Goal: Task Accomplishment & Management: Use online tool/utility

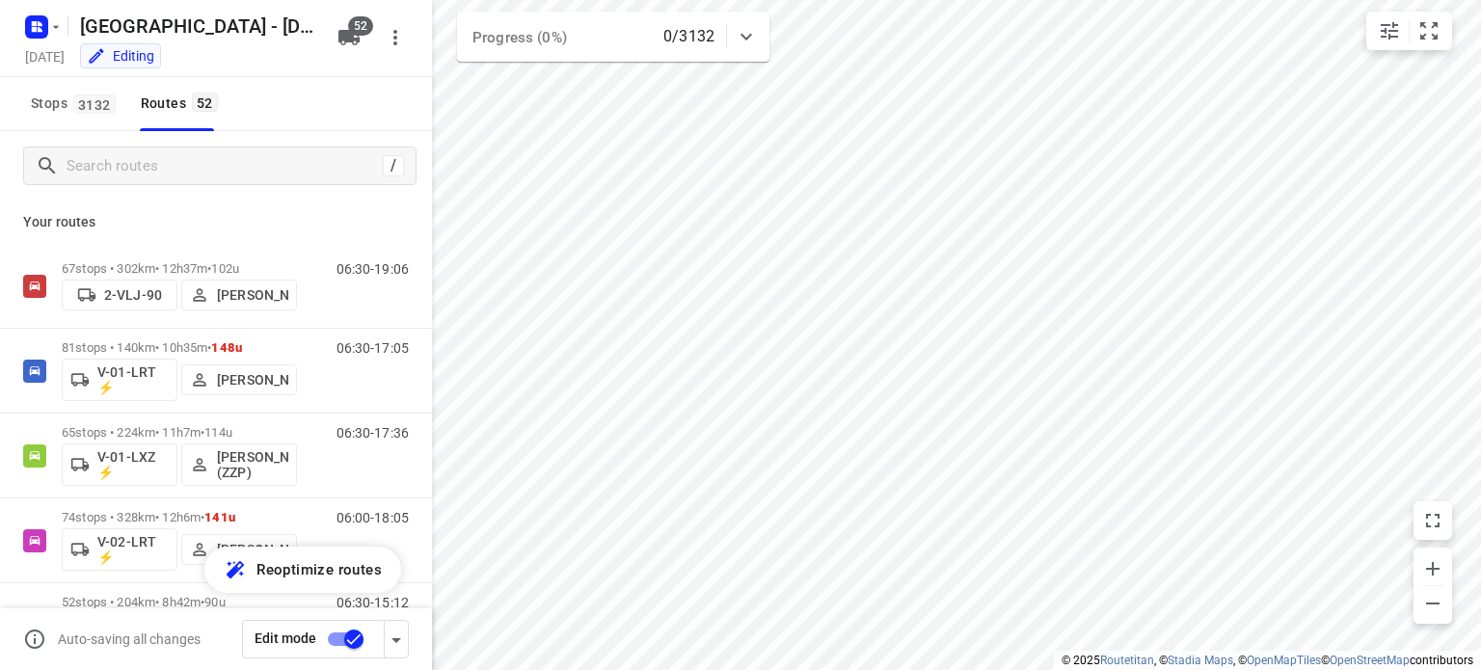
click at [66, 40] on div "[GEOGRAPHIC_DATA] - [DATE]" at bounding box center [171, 24] width 309 height 35
click at [58, 32] on icon "button" at bounding box center [55, 26] width 15 height 15
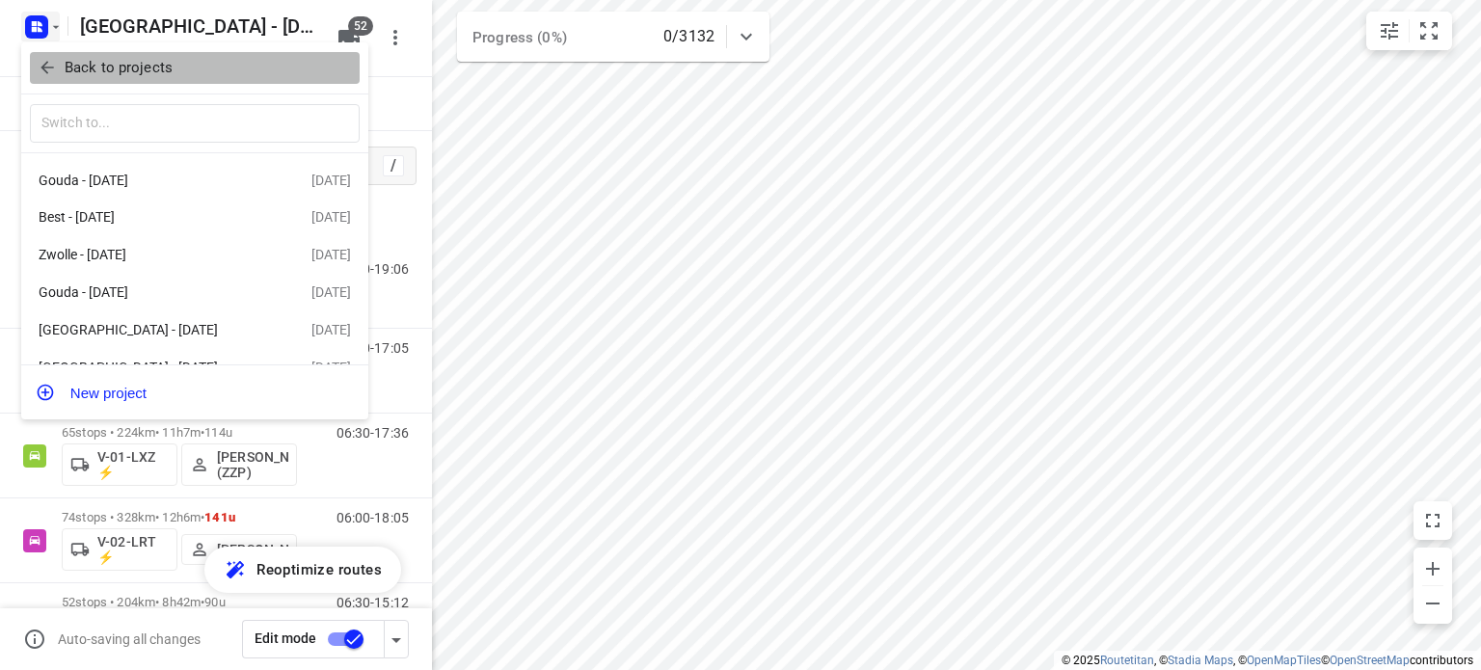
click at [71, 62] on p "Back to projects" at bounding box center [119, 68] width 108 height 22
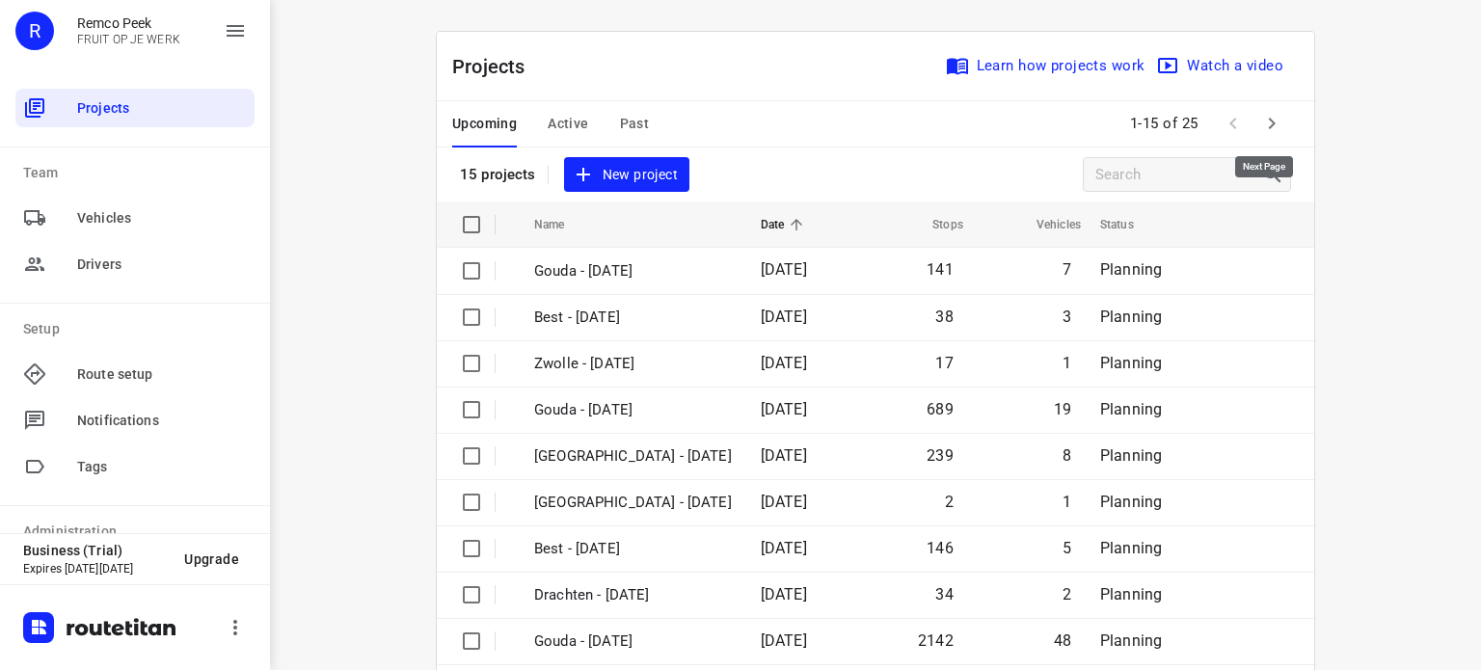
click at [1275, 116] on icon "button" at bounding box center [1271, 123] width 23 height 23
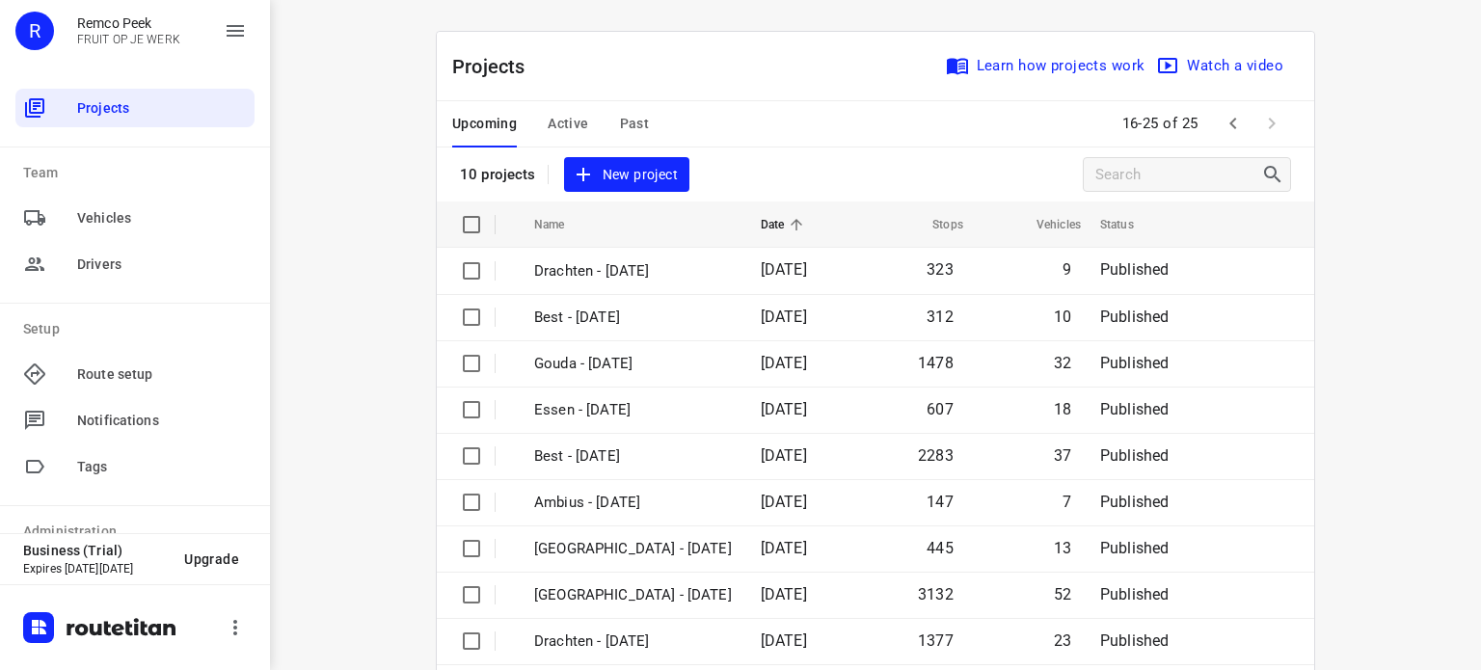
scroll to position [349, 0]
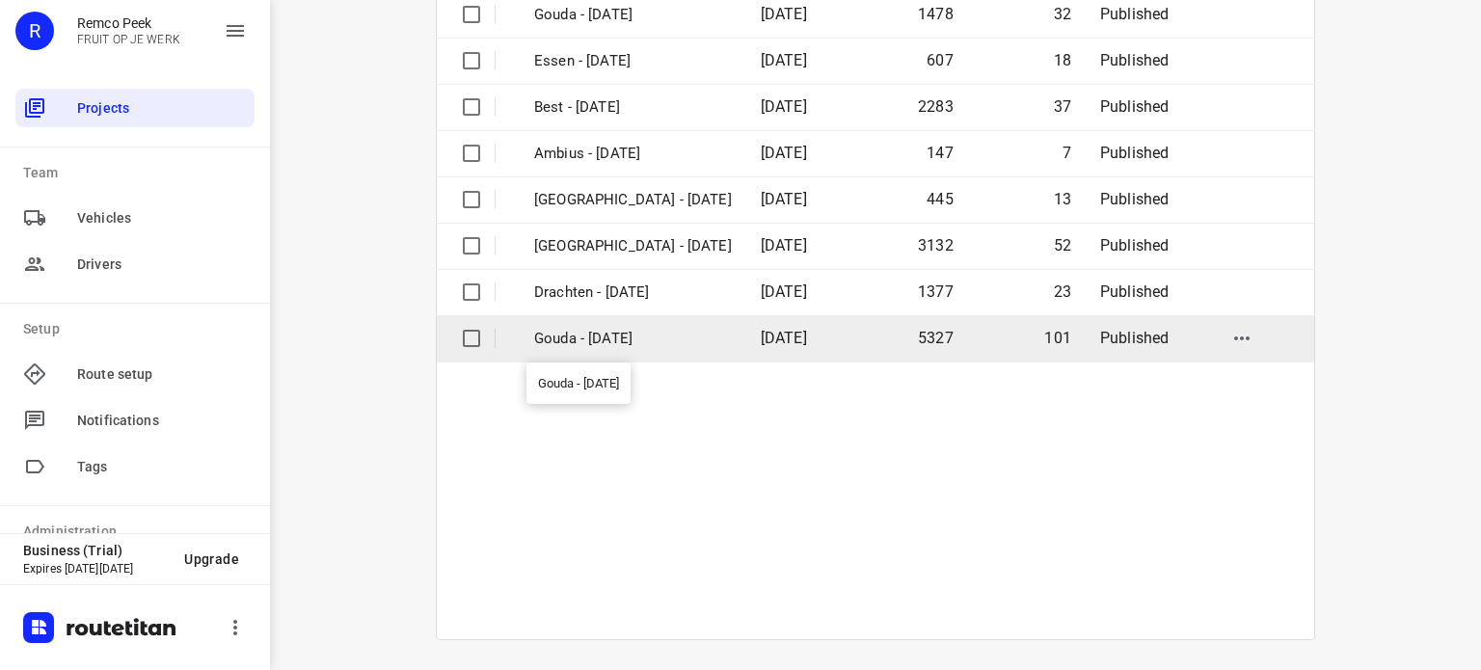
click at [605, 343] on p "Gouda - [DATE]" at bounding box center [633, 339] width 198 height 22
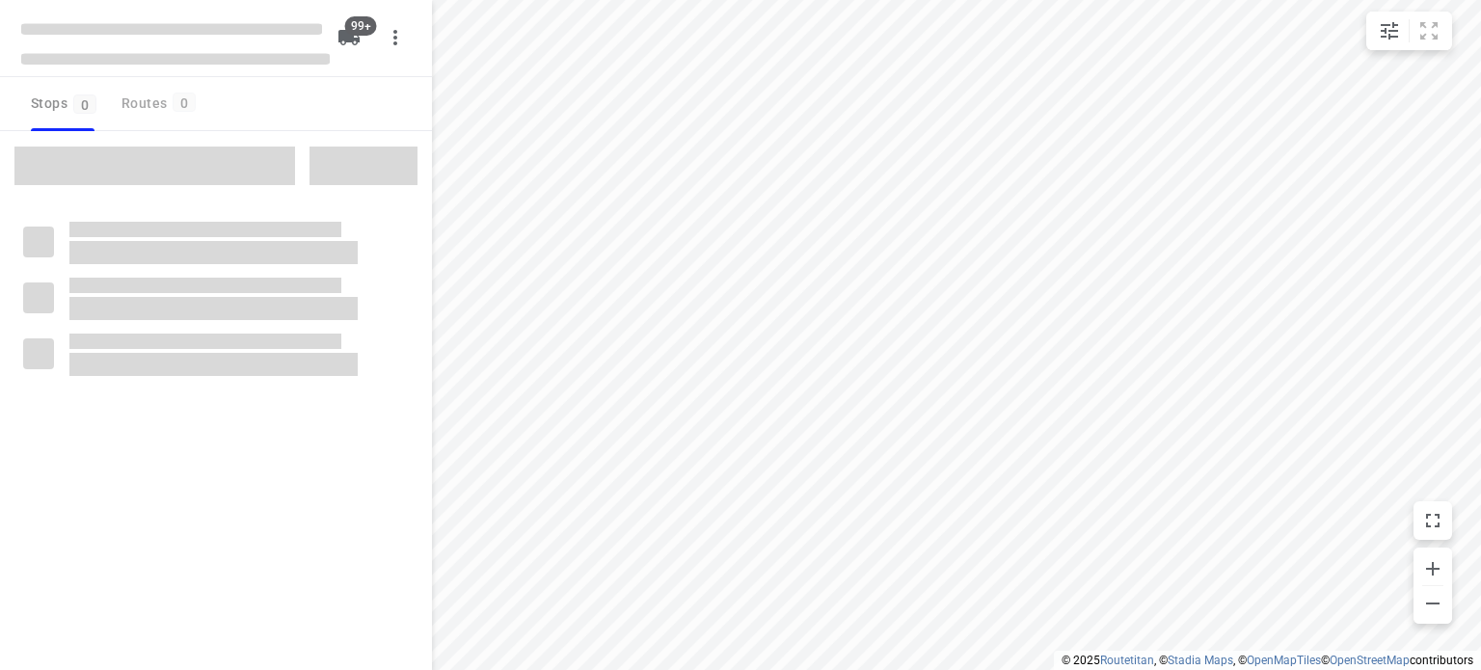
checkbox input "true"
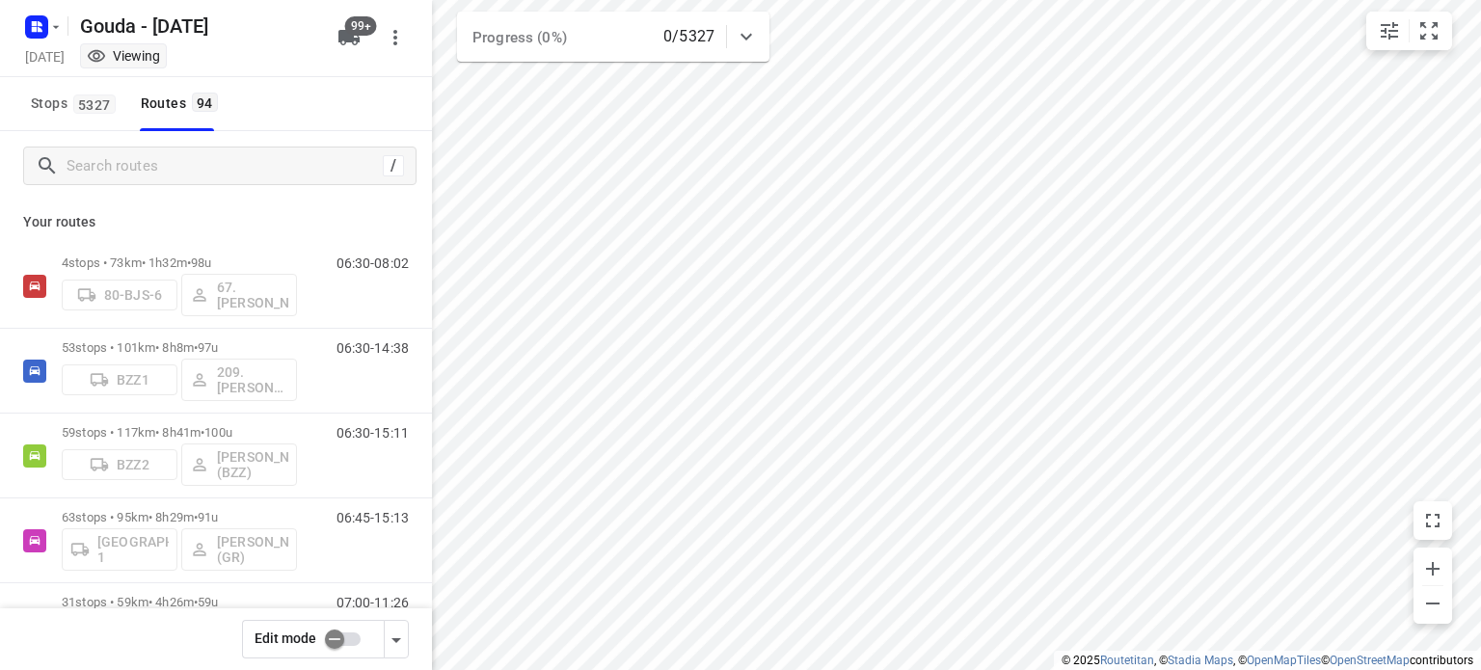
click at [351, 639] on input "checkbox" at bounding box center [335, 639] width 110 height 37
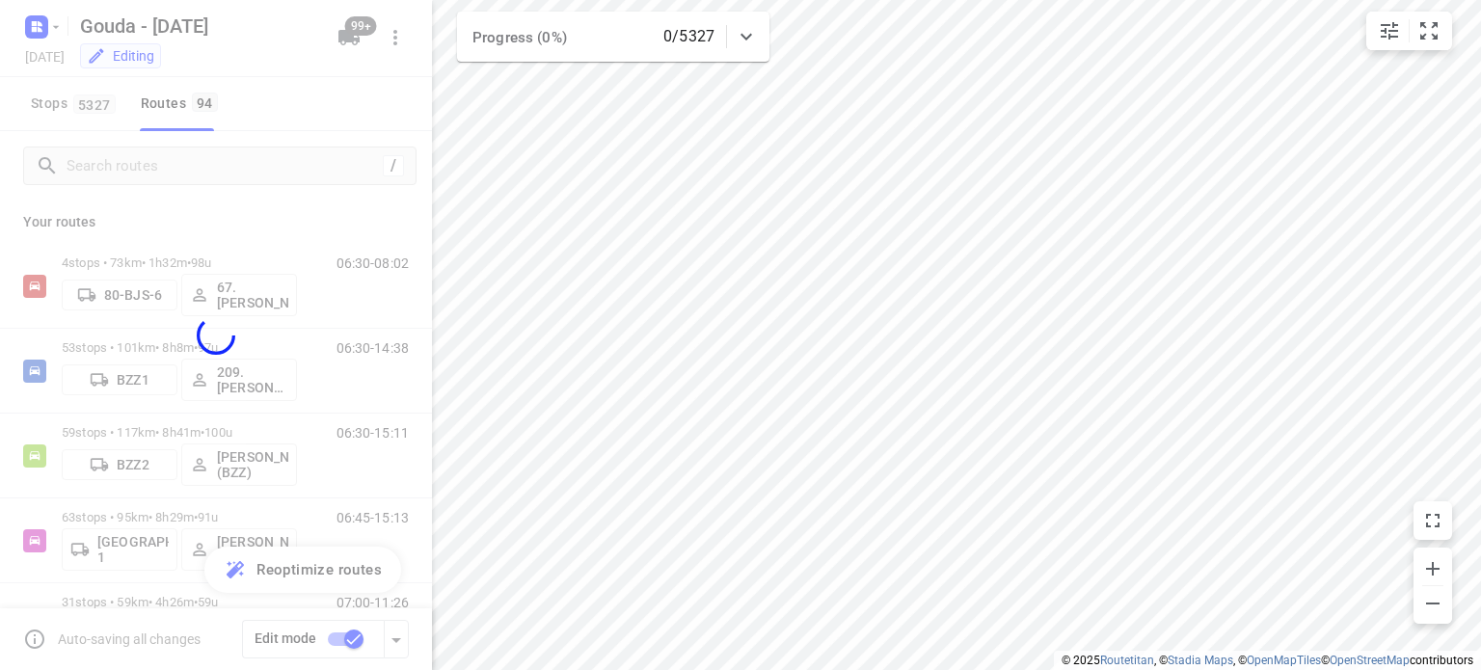
checkbox input "true"
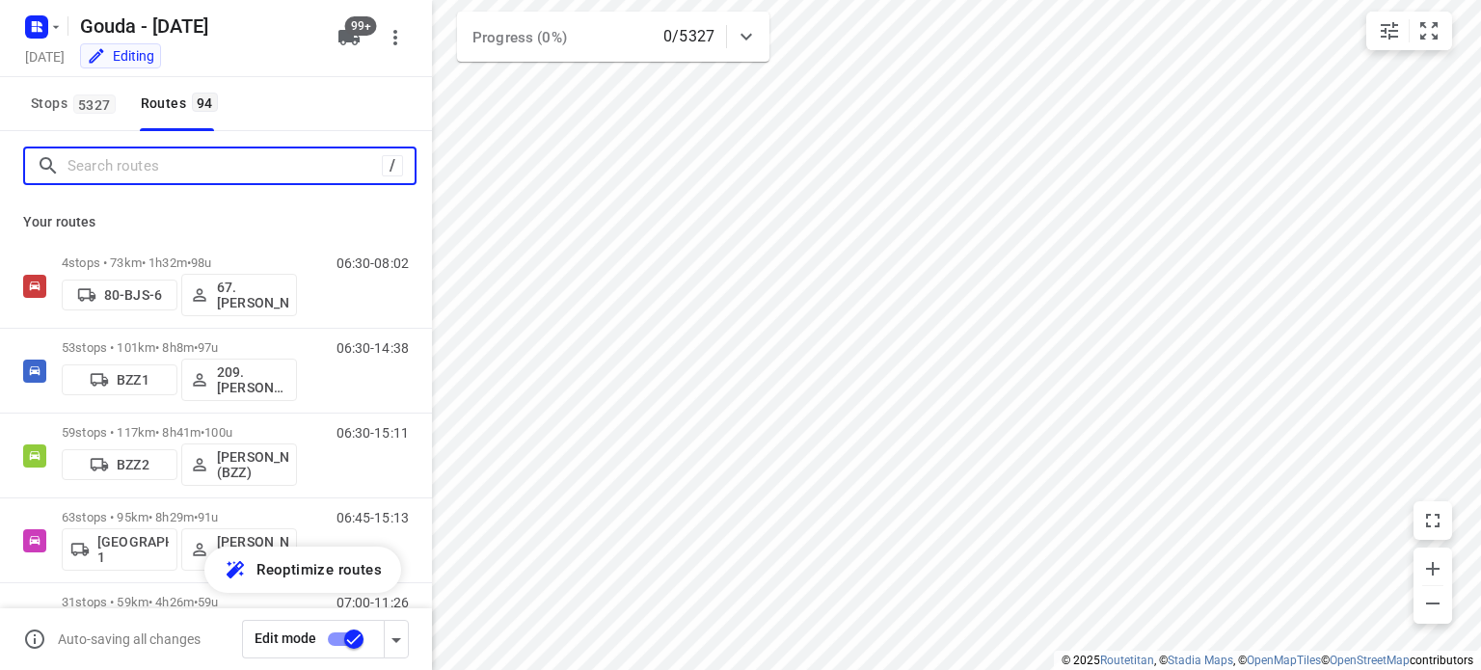
click at [136, 172] on input "Search routes" at bounding box center [225, 166] width 314 height 30
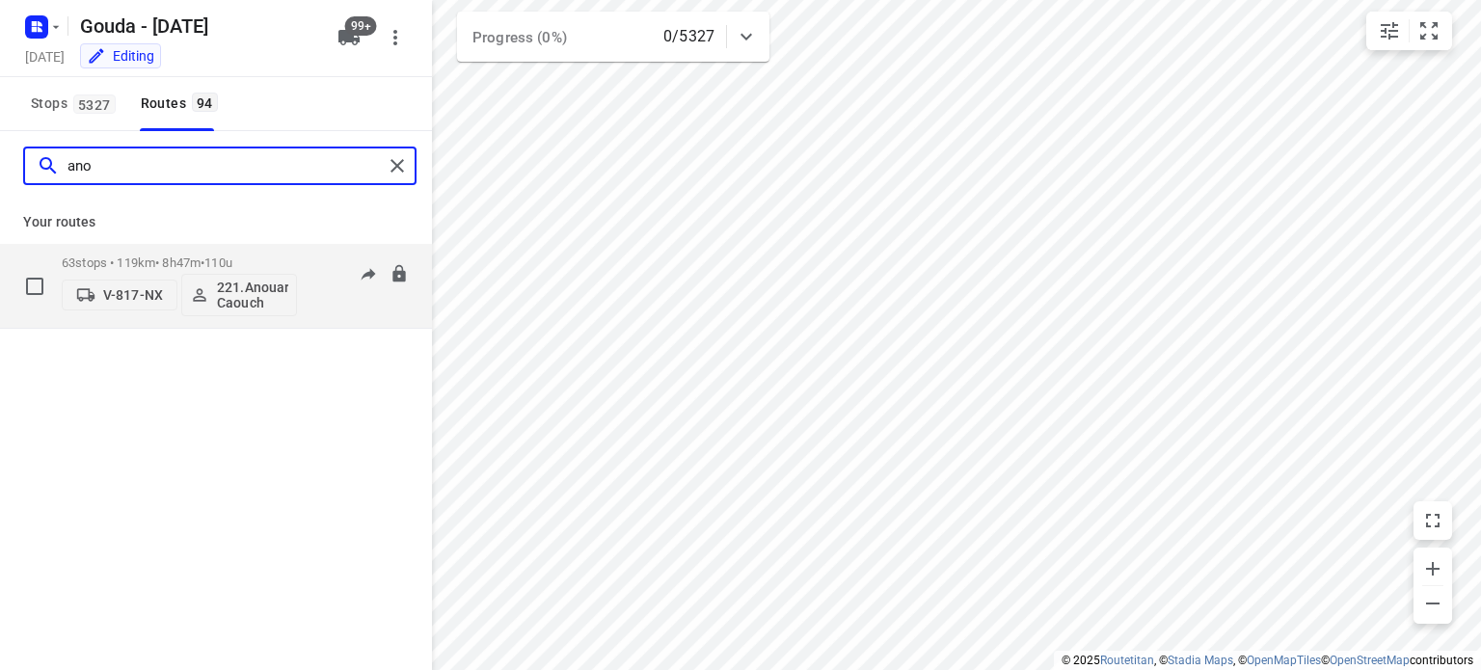
type input "ano"
click at [176, 252] on div "63 stops • 119km • 8h47m • 110u V-817-NX 221.Anouar Caouch" at bounding box center [179, 286] width 235 height 80
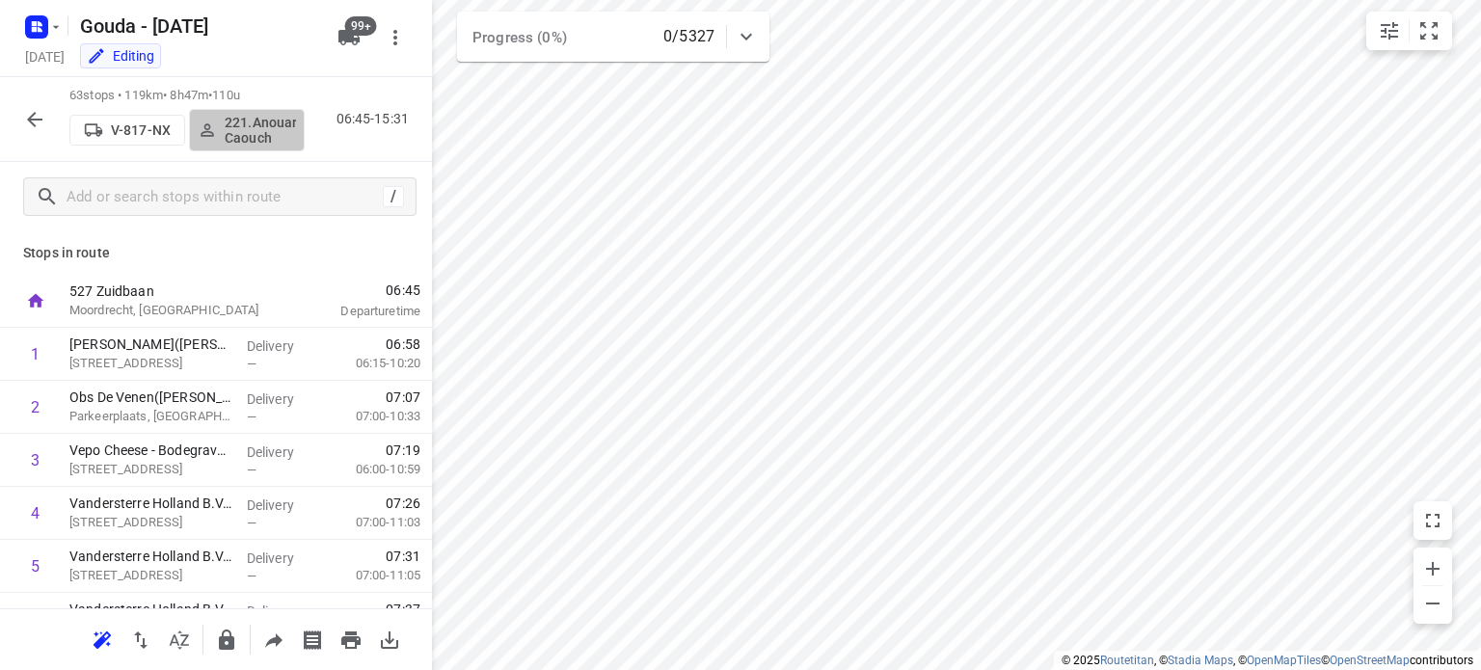
click at [255, 131] on p "221.Anouar Caouch" at bounding box center [260, 130] width 71 height 31
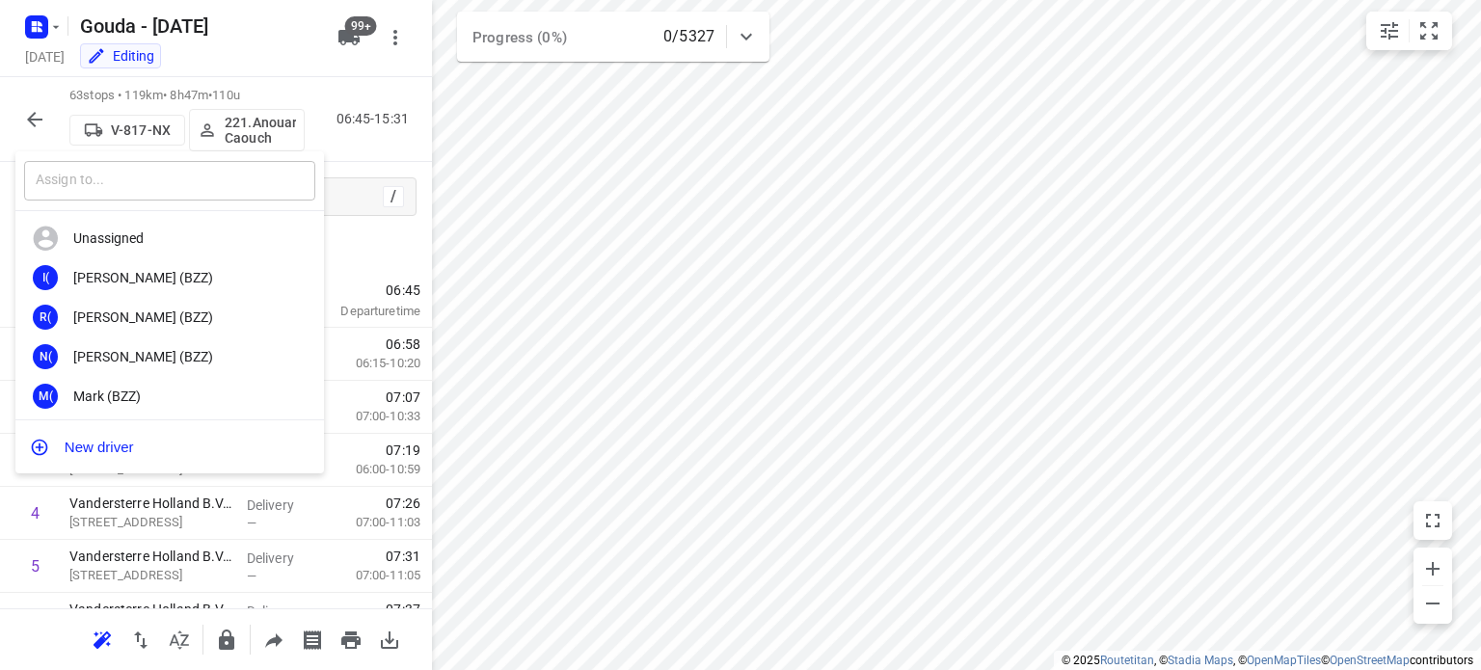
click at [236, 196] on input "text" at bounding box center [169, 181] width 291 height 40
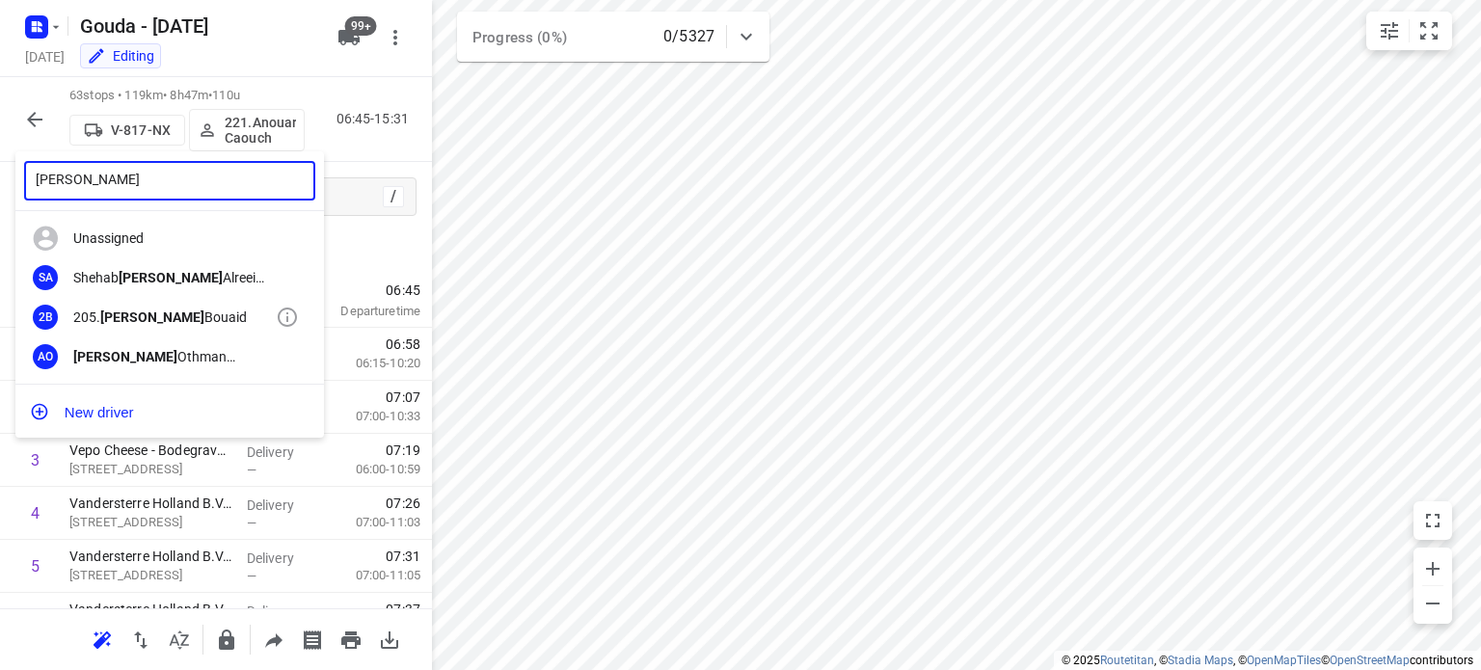
type input "[PERSON_NAME]"
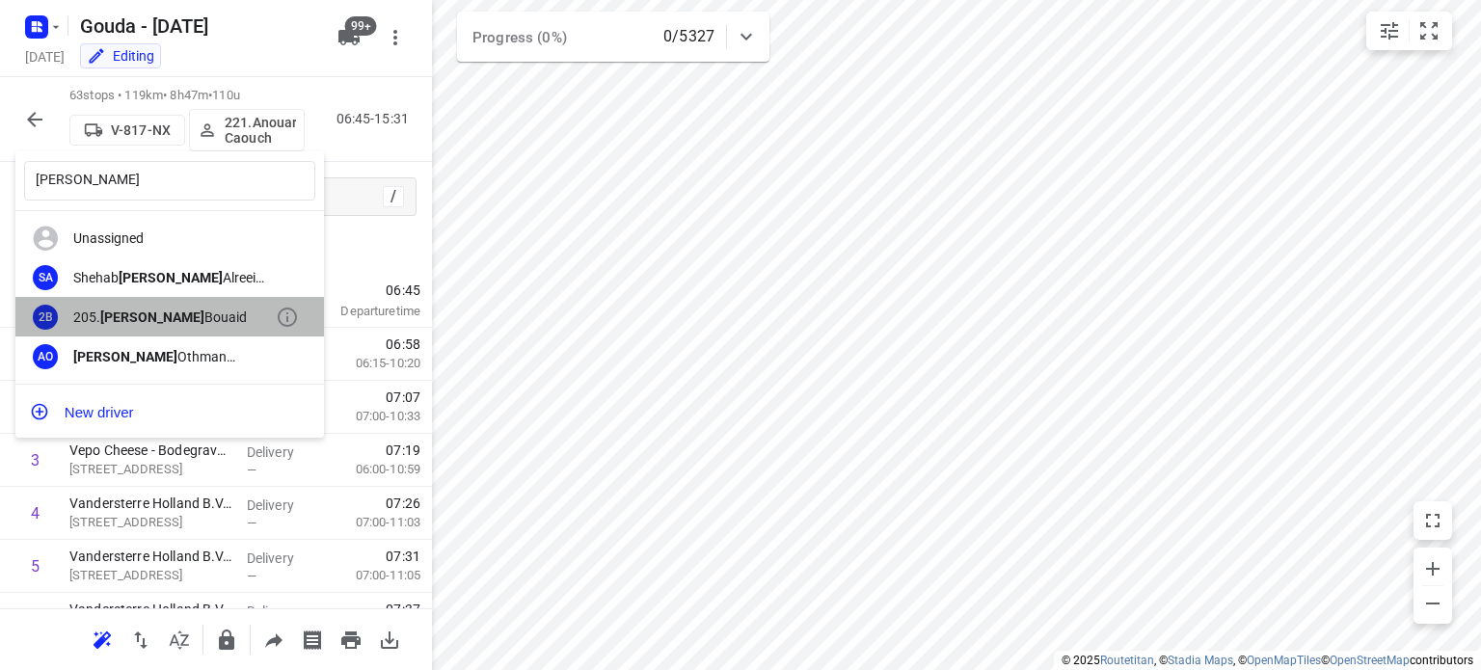
click at [190, 311] on div "205. [PERSON_NAME]" at bounding box center [174, 317] width 203 height 15
